Goal: Navigation & Orientation: Find specific page/section

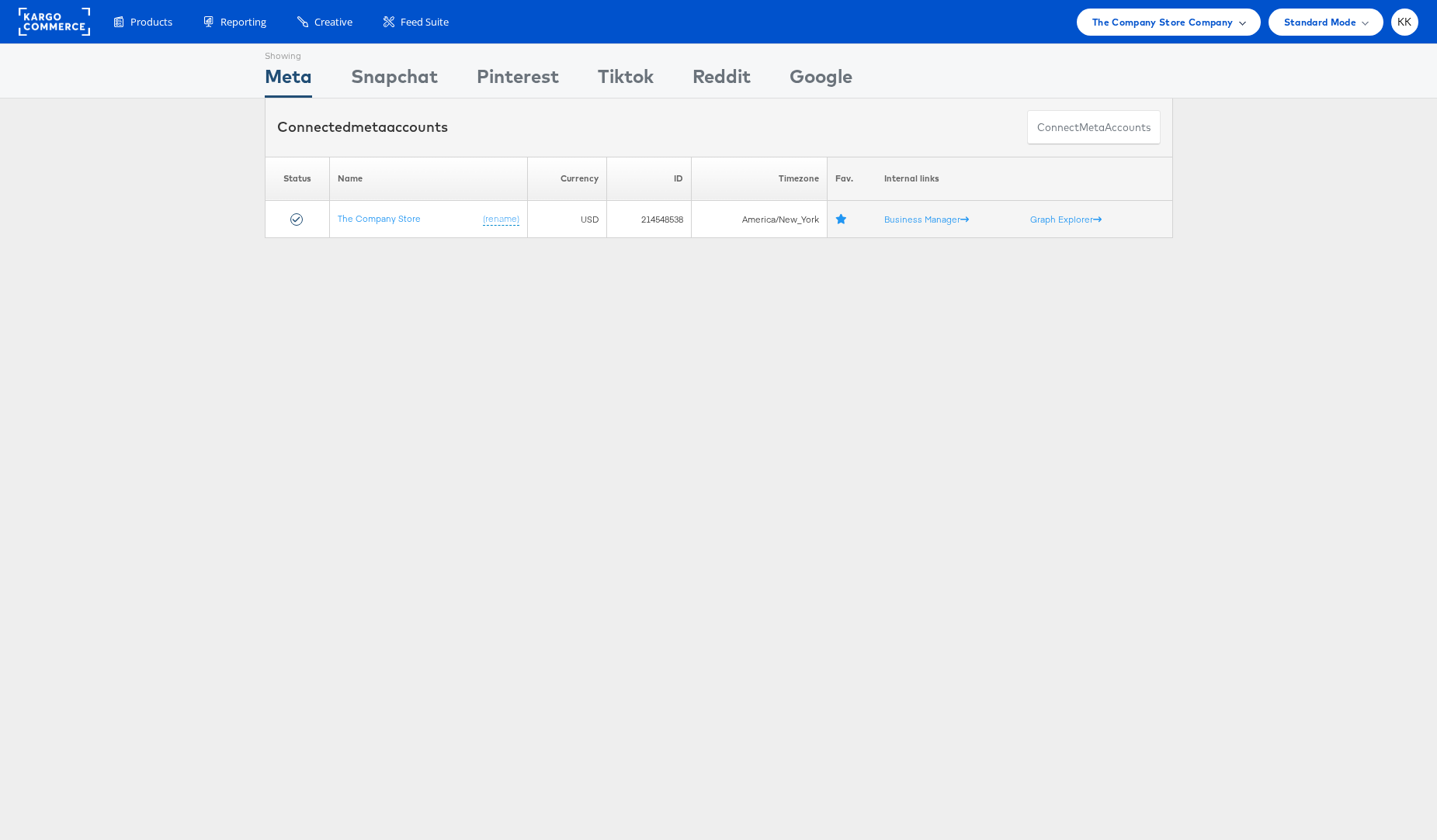
click at [1181, 28] on span "The Company Store Company" at bounding box center [1162, 21] width 141 height 16
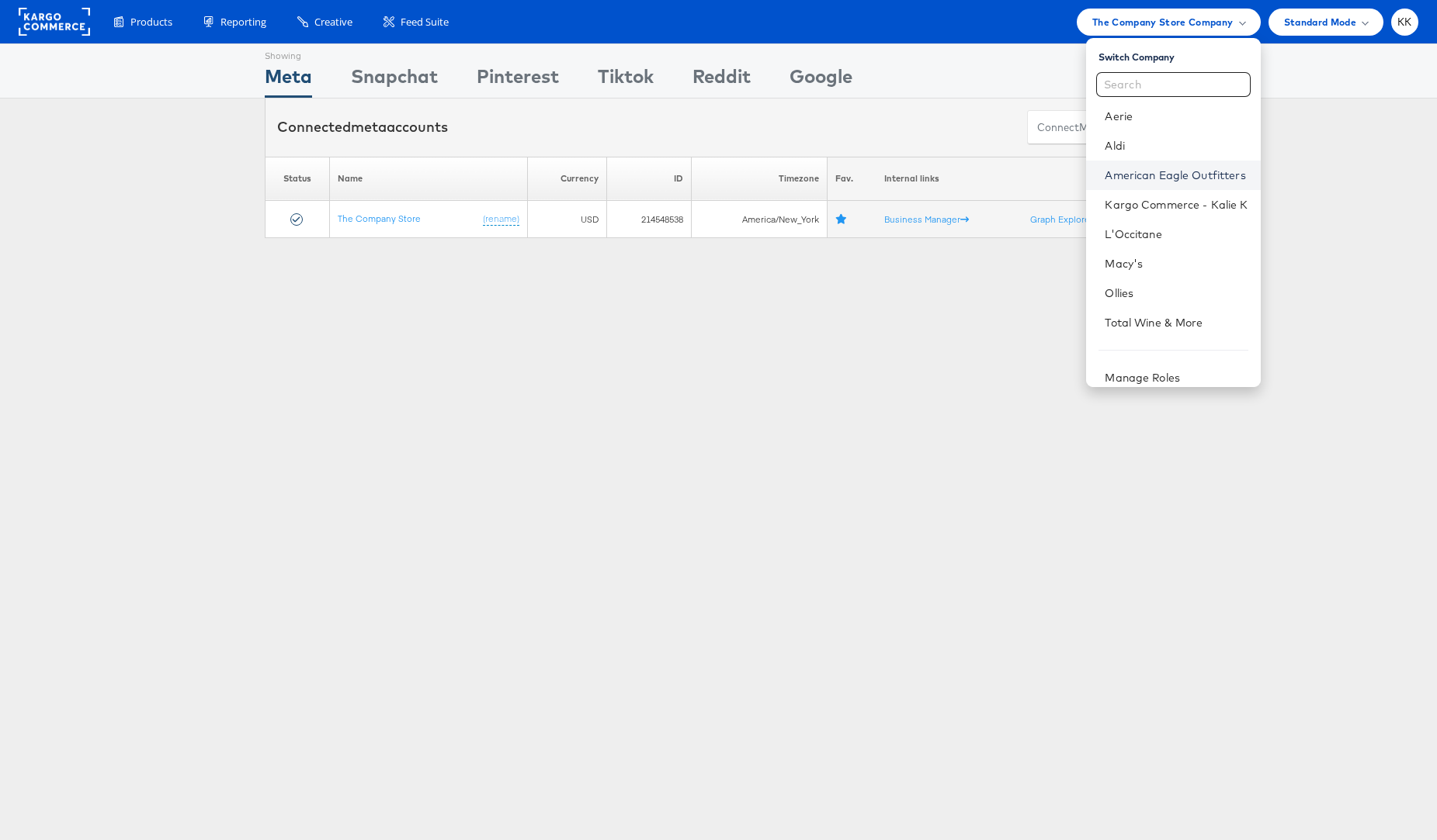
click at [1173, 172] on link "American Eagle Outfitters" at bounding box center [1176, 175] width 143 height 16
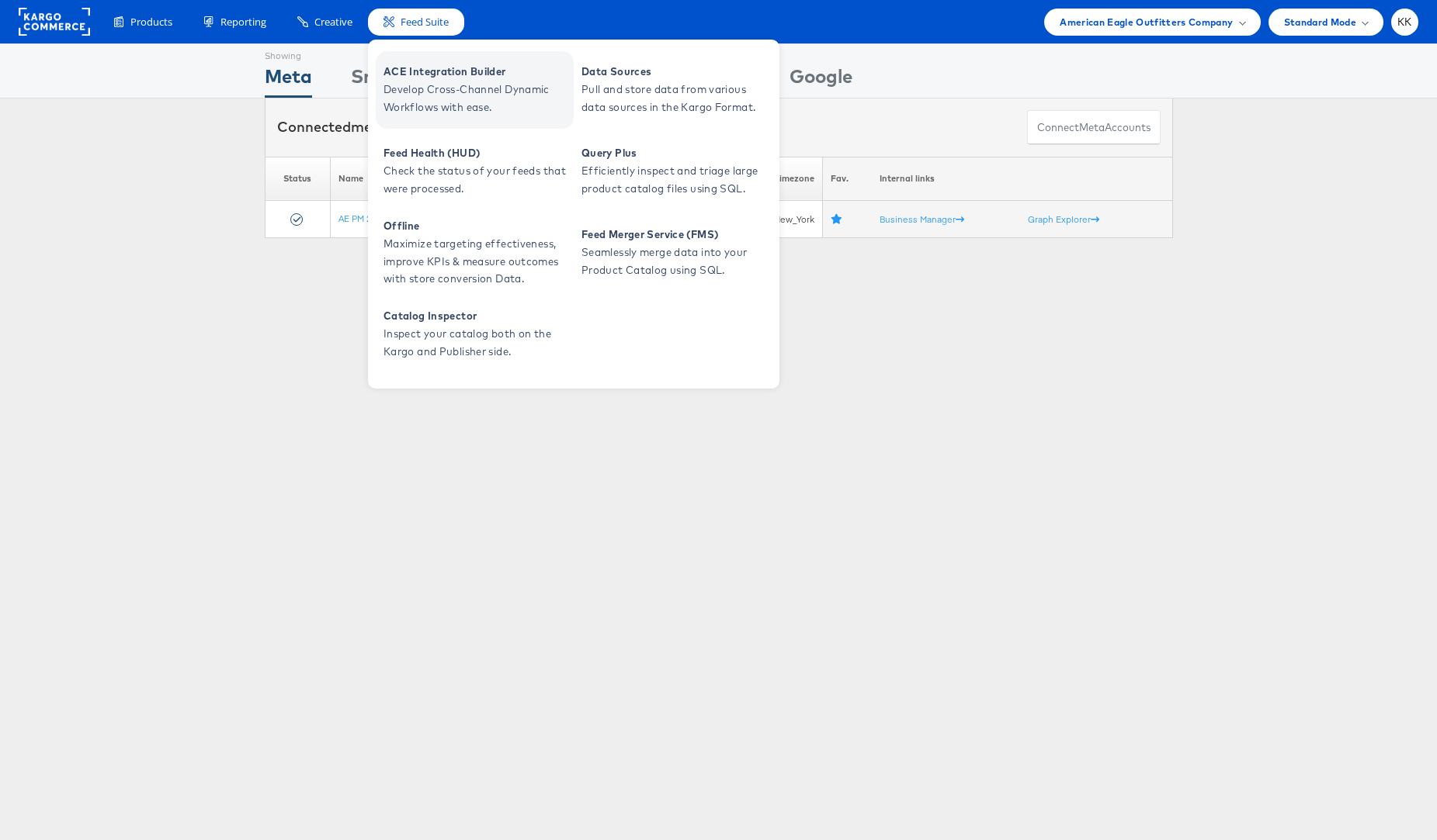
click at [426, 66] on span "ACE Integration Builder" at bounding box center [477, 71] width 187 height 18
